Goal: Obtain resource: Obtain resource

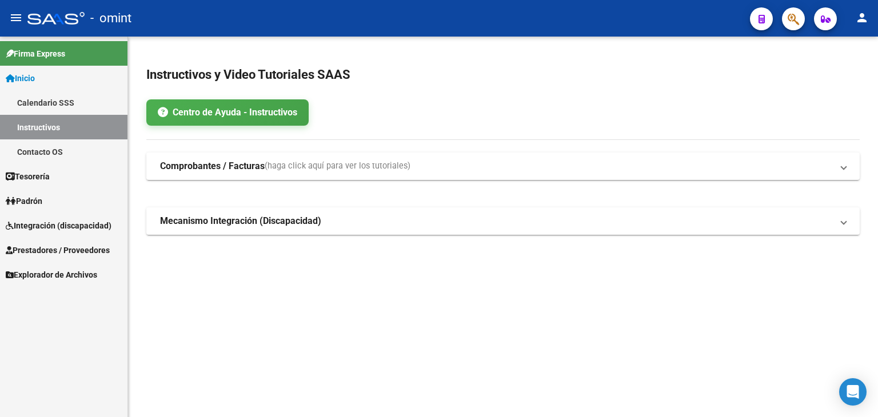
click at [37, 221] on span "Integración (discapacidad)" at bounding box center [59, 226] width 106 height 13
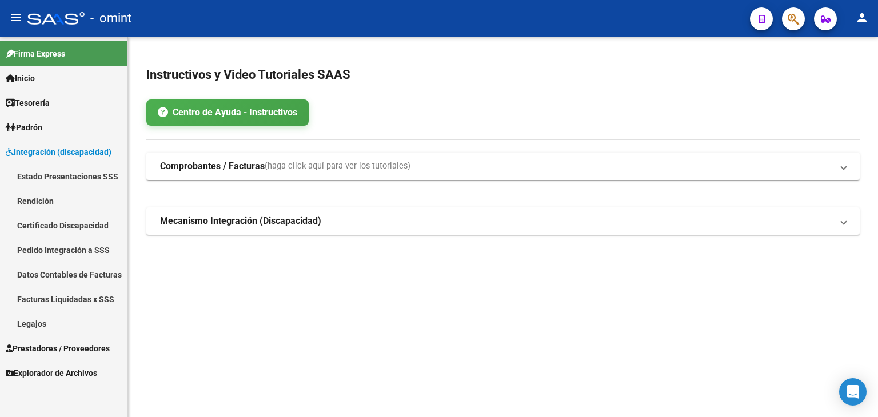
click at [46, 324] on link "Legajos" at bounding box center [63, 324] width 127 height 25
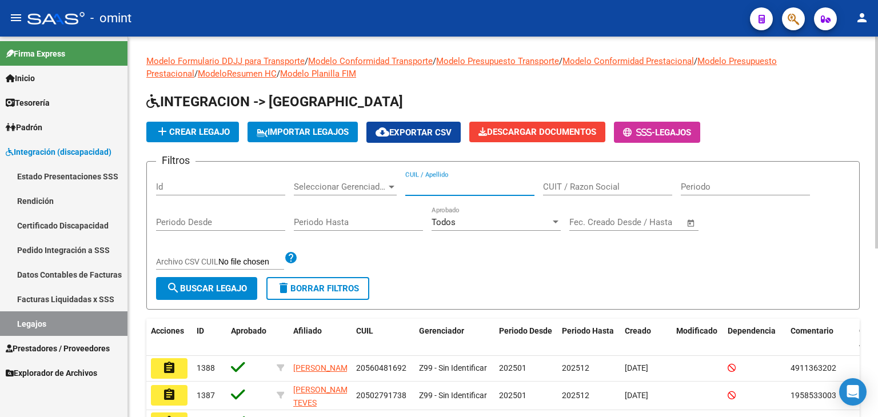
click at [453, 184] on input "CUIL / Apellido" at bounding box center [469, 187] width 129 height 10
type input "sarco"
click at [252, 287] on button "search Buscar Legajo" at bounding box center [206, 288] width 101 height 23
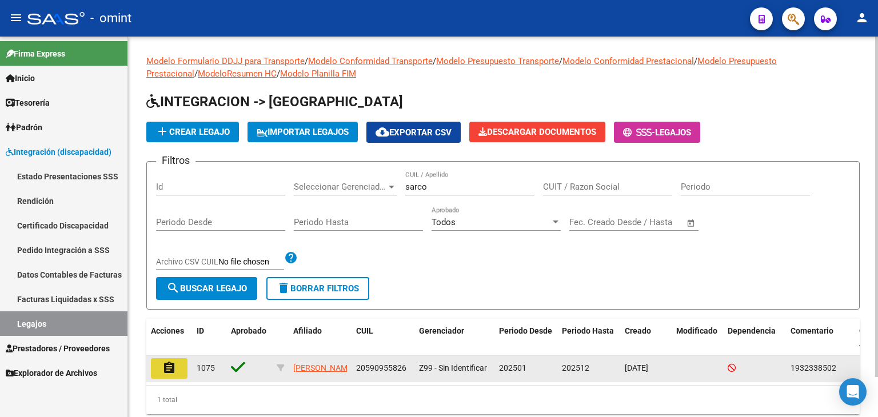
click at [172, 372] on mat-icon "assignment" at bounding box center [169, 368] width 14 height 14
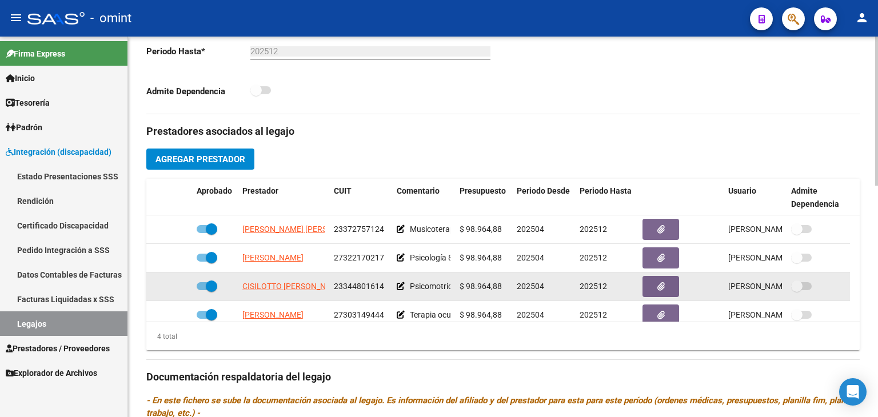
scroll to position [11, 0]
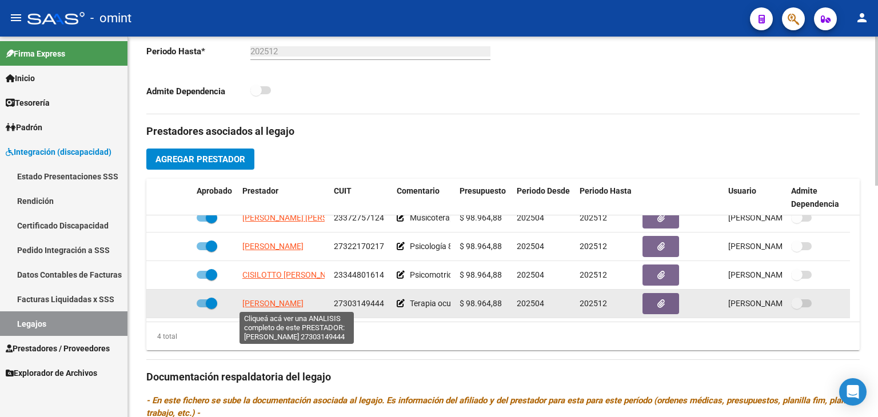
click at [290, 302] on span "[PERSON_NAME]" at bounding box center [272, 303] width 61 height 9
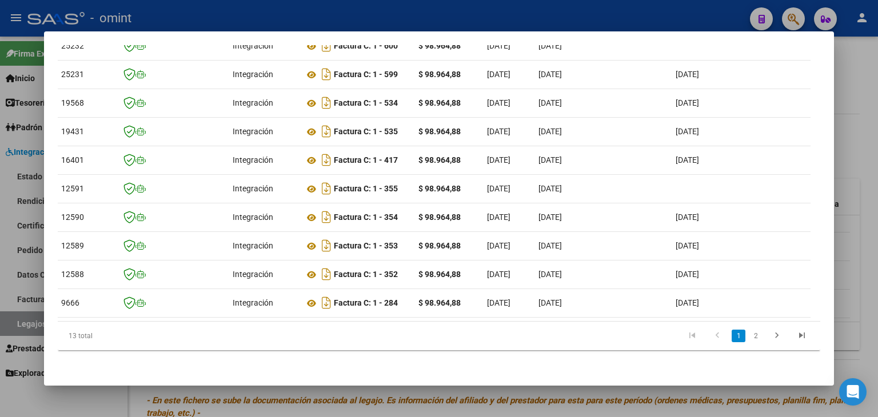
scroll to position [0, 0]
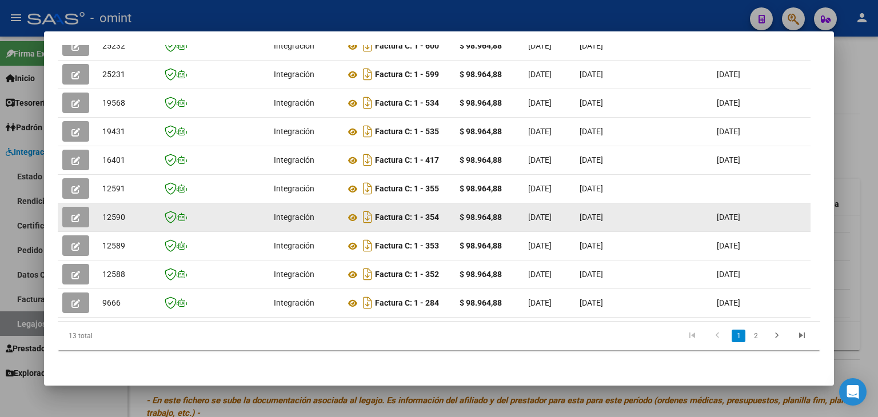
click at [73, 212] on span "button" at bounding box center [75, 217] width 9 height 10
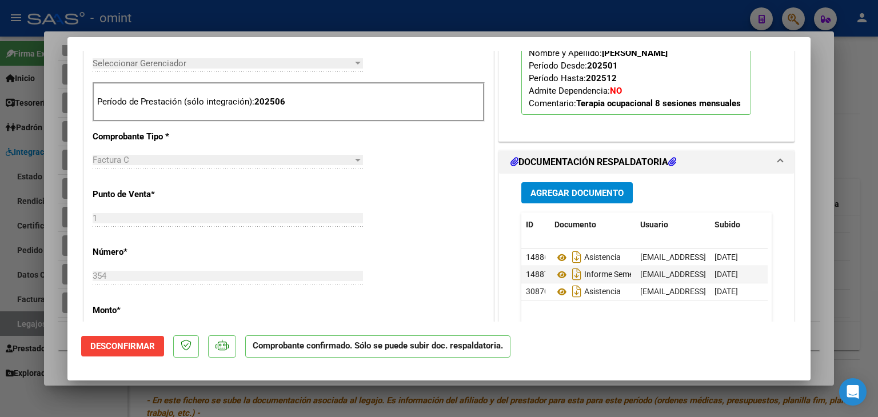
scroll to position [515, 0]
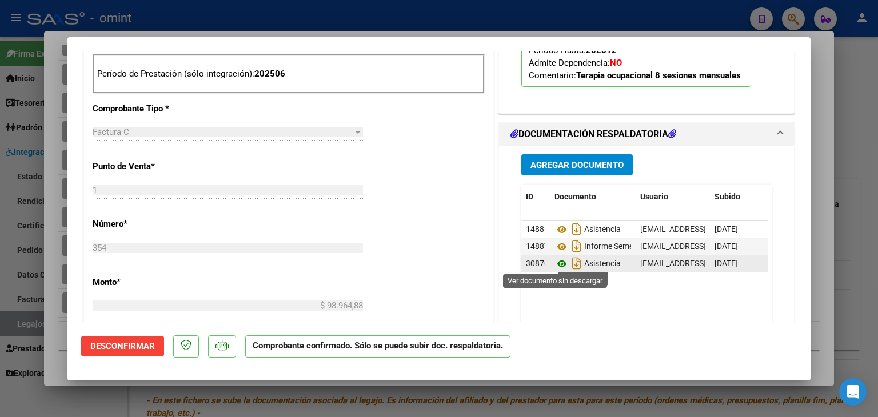
click at [557, 259] on icon at bounding box center [562, 264] width 15 height 14
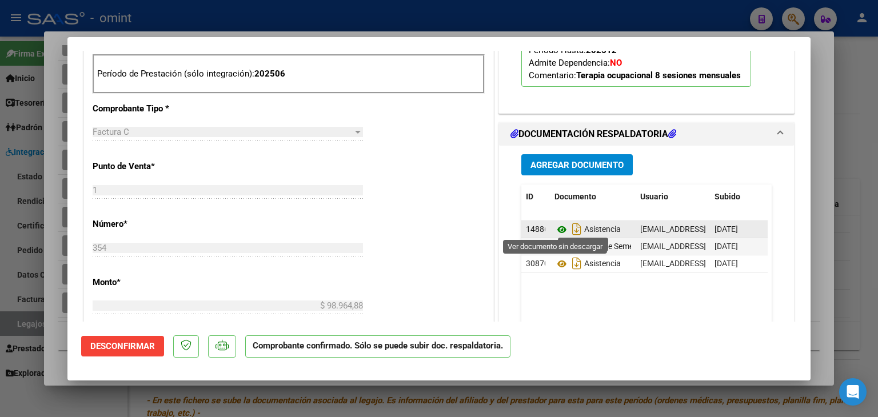
click at [556, 227] on icon at bounding box center [562, 230] width 15 height 14
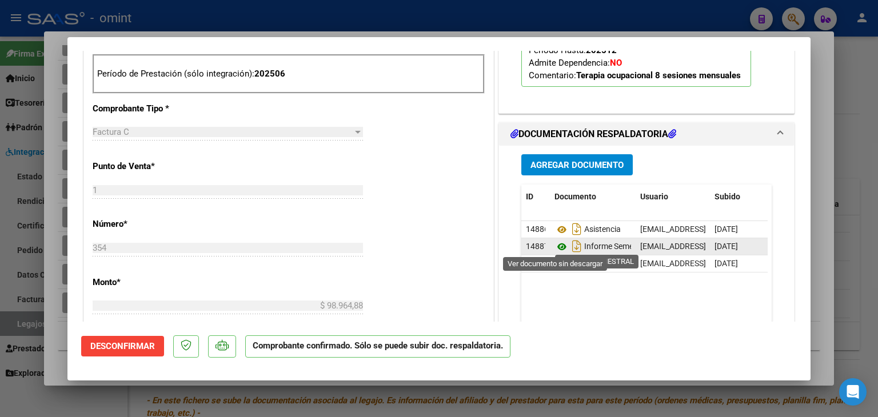
click at [555, 243] on icon at bounding box center [562, 247] width 15 height 14
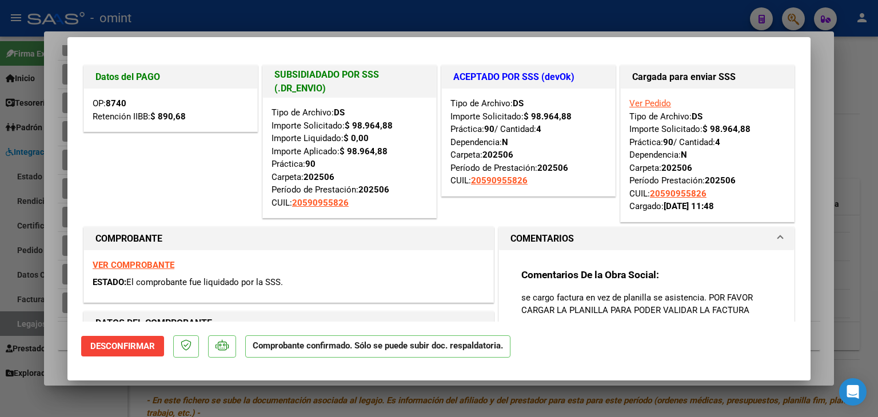
scroll to position [0, 0]
